Goal: Information Seeking & Learning: Understand process/instructions

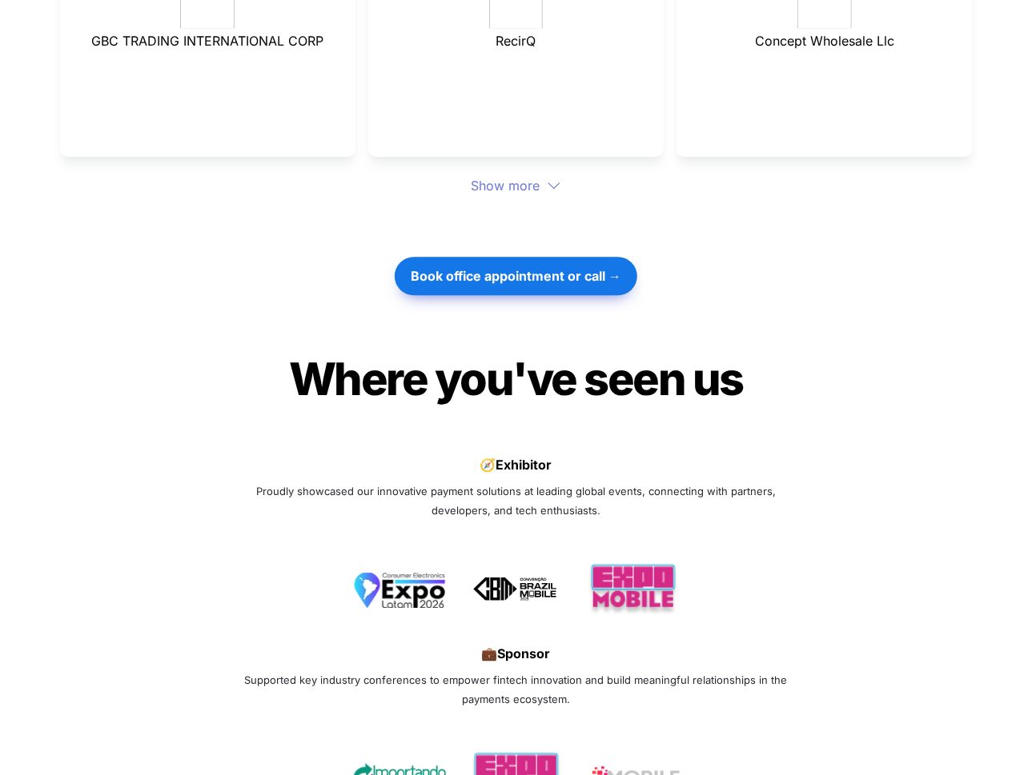
scroll to position [5575, 0]
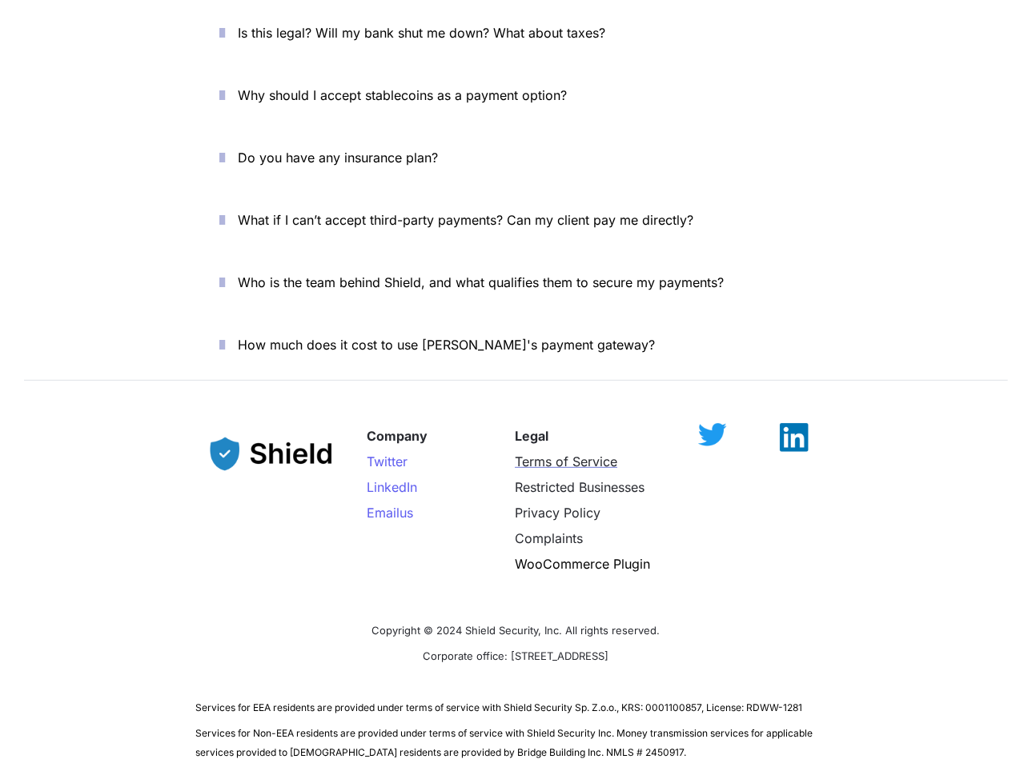
click at [572, 454] on span "Terms of Service" at bounding box center [566, 462] width 102 height 16
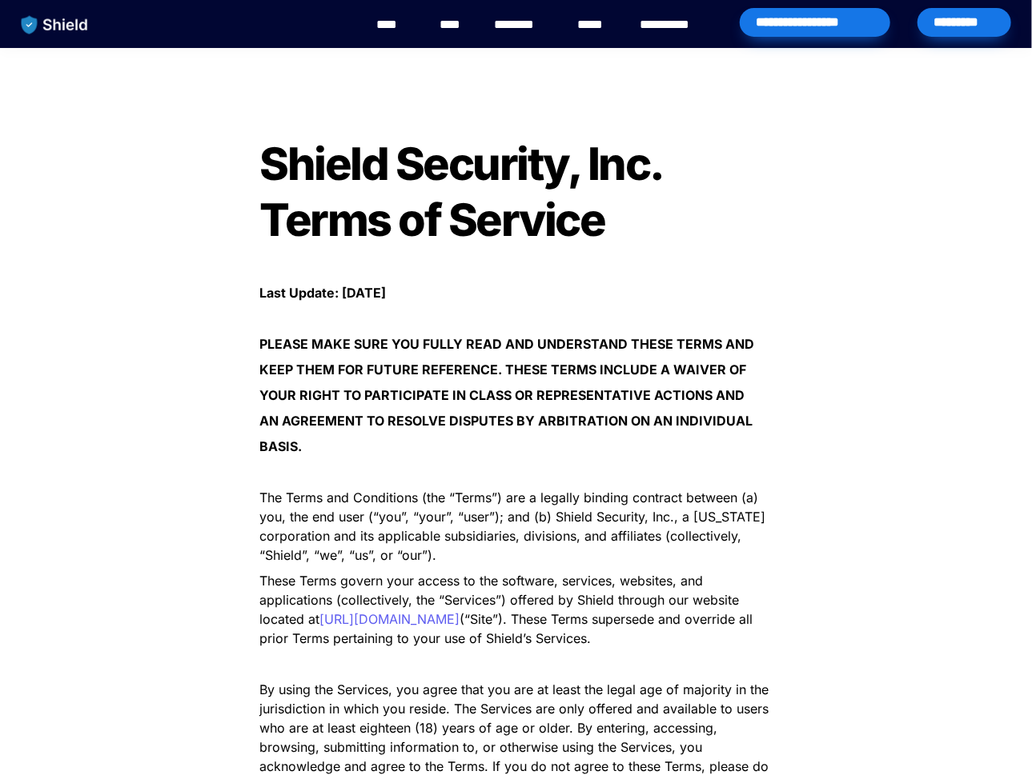
click at [482, 257] on p "﻿" at bounding box center [516, 267] width 560 height 26
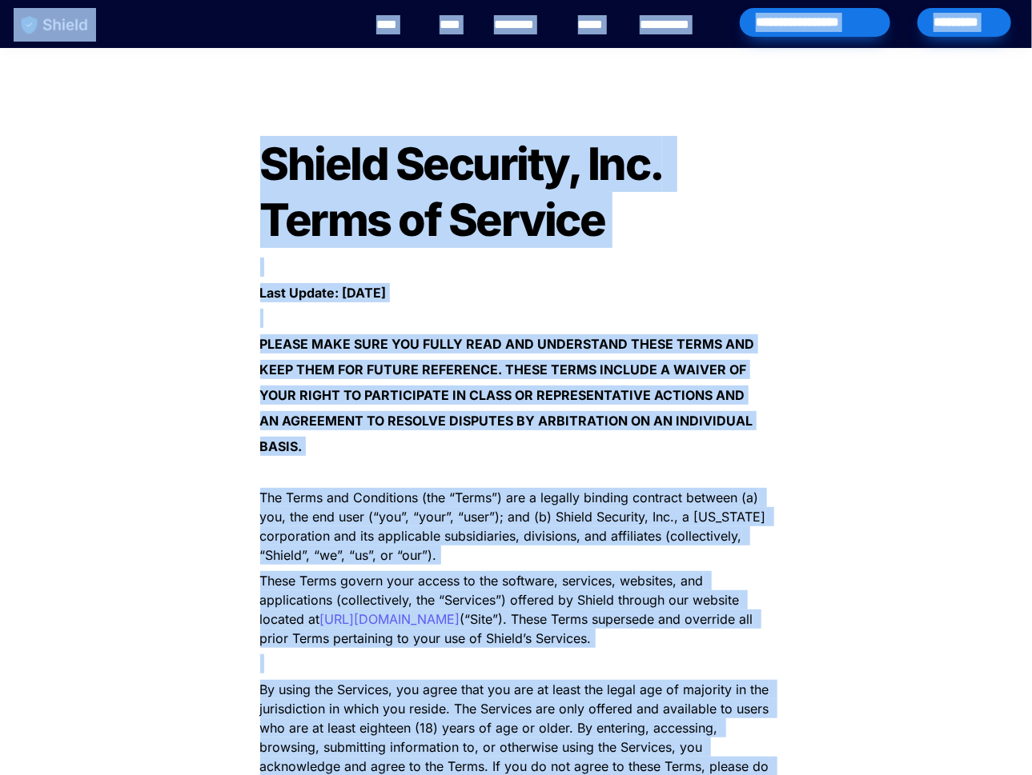
copy body "**********"
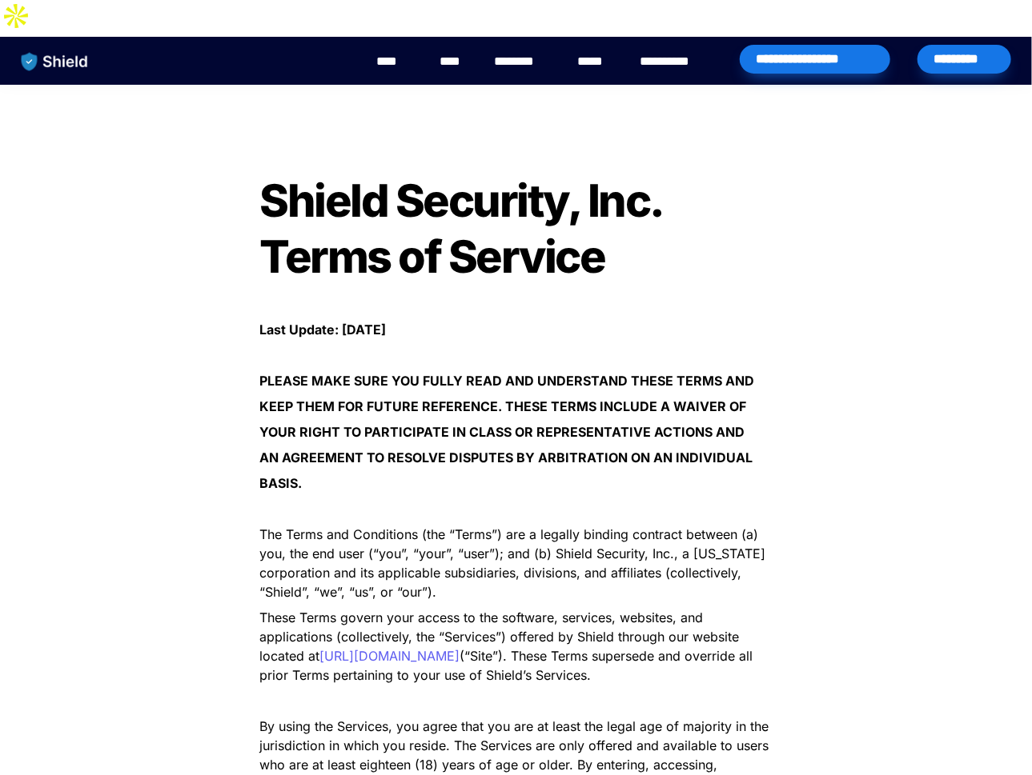
click at [445, 174] on span "Shield Security, Inc. Terms of Service" at bounding box center [465, 229] width 410 height 110
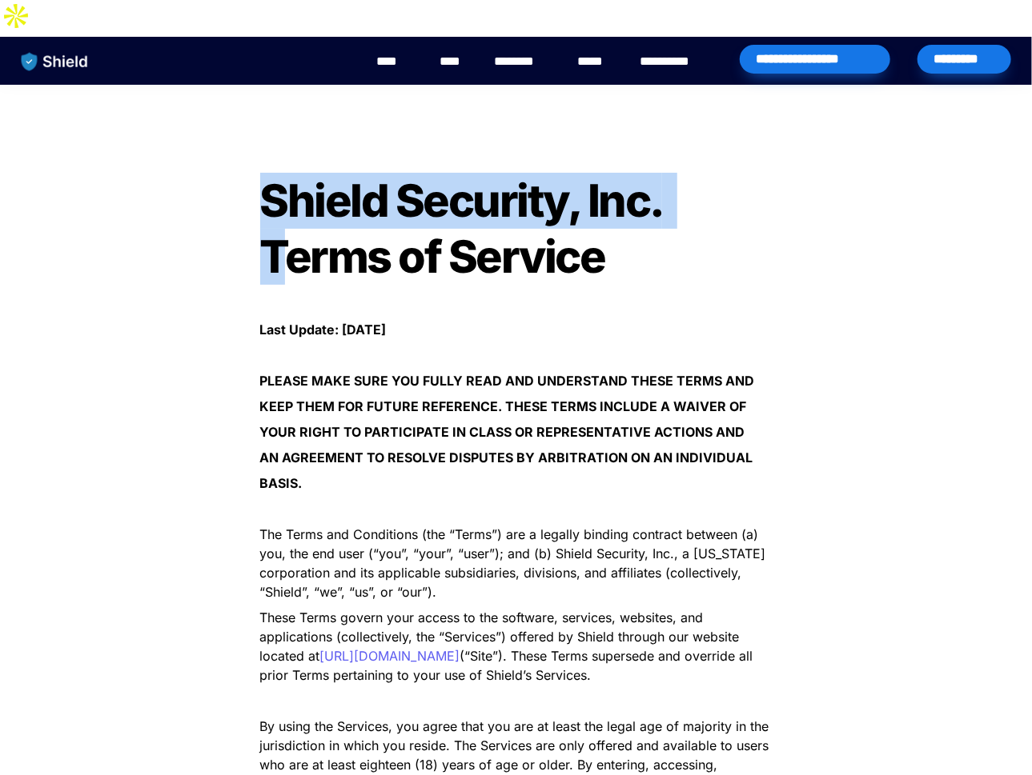
drag, startPoint x: 263, startPoint y: 153, endPoint x: 286, endPoint y: 200, distance: 52.6
click at [286, 199] on span "Shield Security, Inc. Terms of Service" at bounding box center [465, 229] width 410 height 110
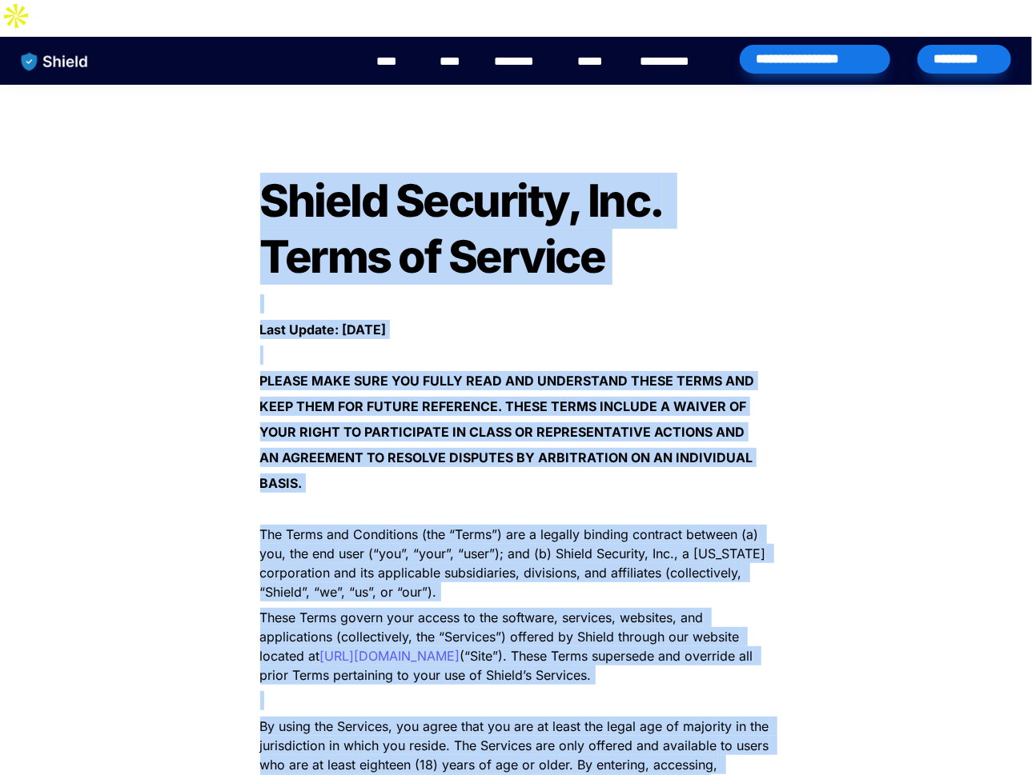
copy body "Loremi Dolorsit, Ame. Conse ad Elitsed ﻿ Doei Tempor: Incid 24, 8316 ﻿ UTLABO E…"
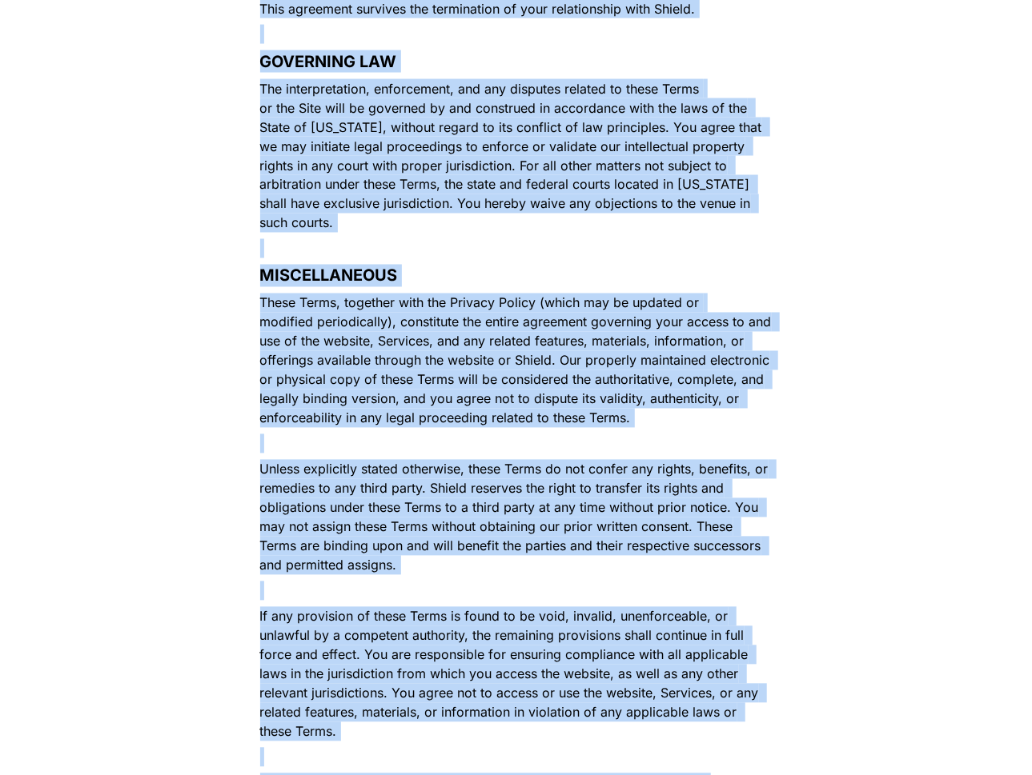
scroll to position [9472, 0]
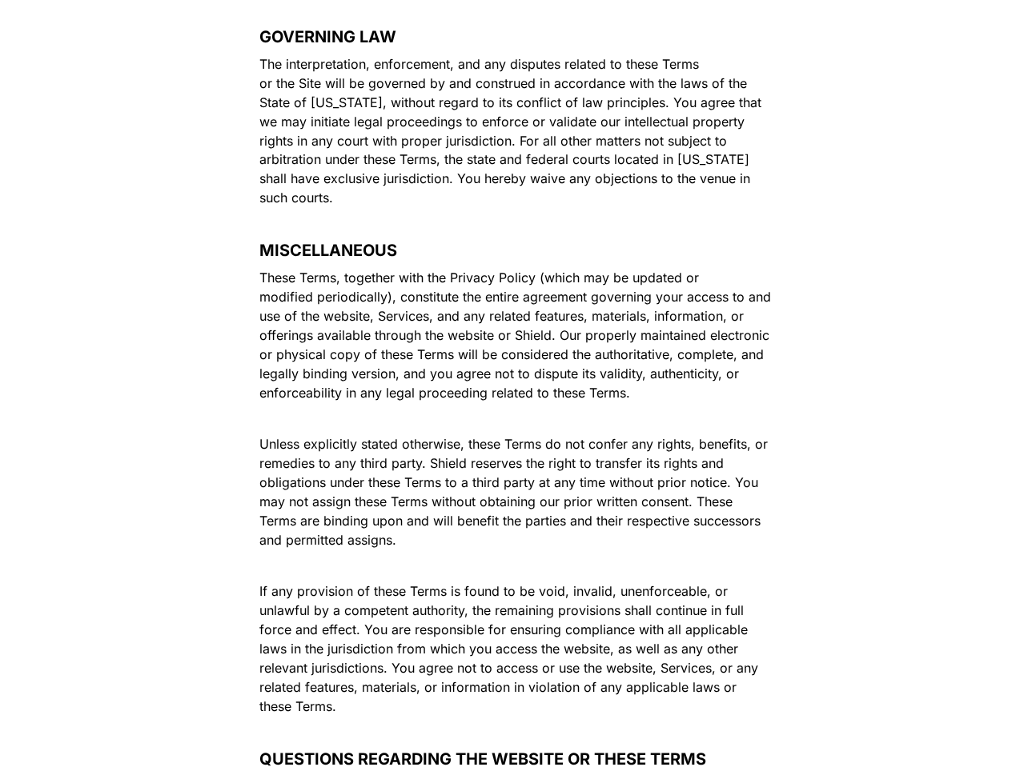
click at [763, 432] on p "Unless explicitly stated otherwise, these Terms do not confer any rights, benef…" at bounding box center [516, 493] width 560 height 122
click at [380, 437] on span "Unless explicitly stated otherwise, these Terms do not confer any rights, benef…" at bounding box center [516, 493] width 512 height 112
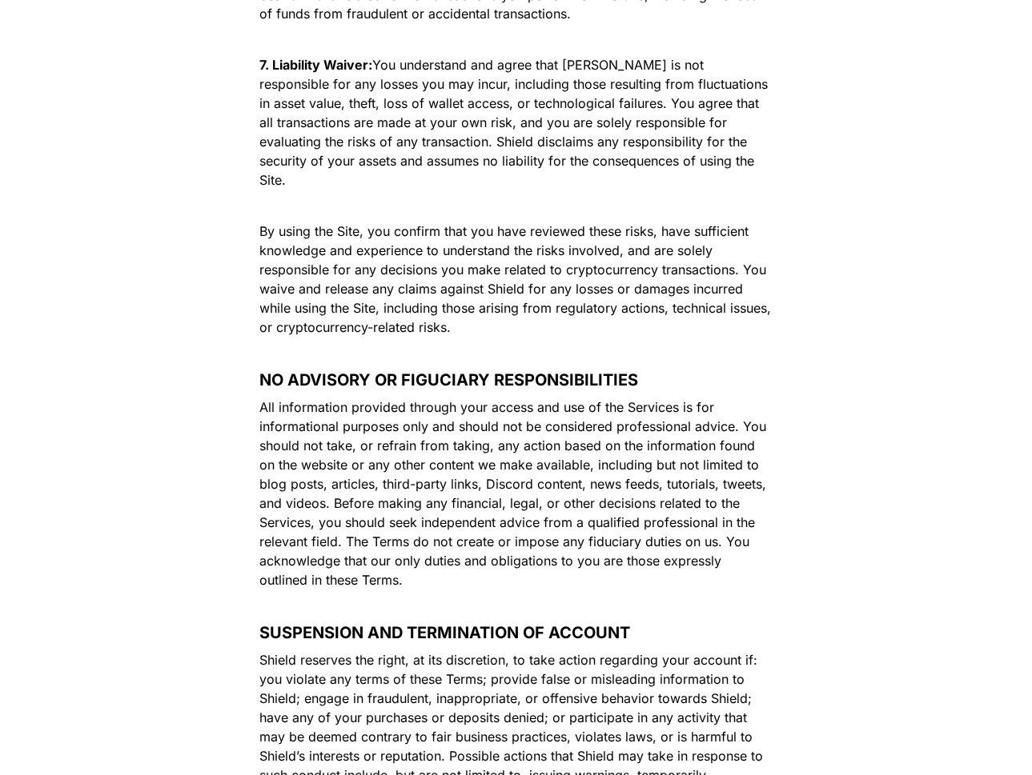
scroll to position [7744, 0]
